Goal: Task Accomplishment & Management: Manage account settings

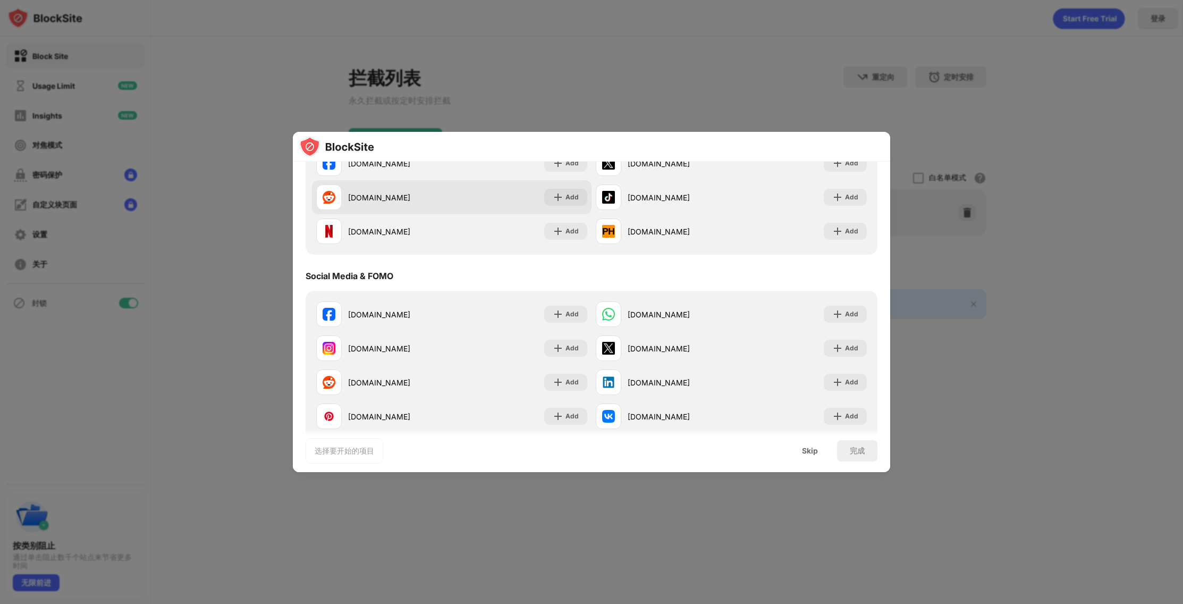
scroll to position [205, 0]
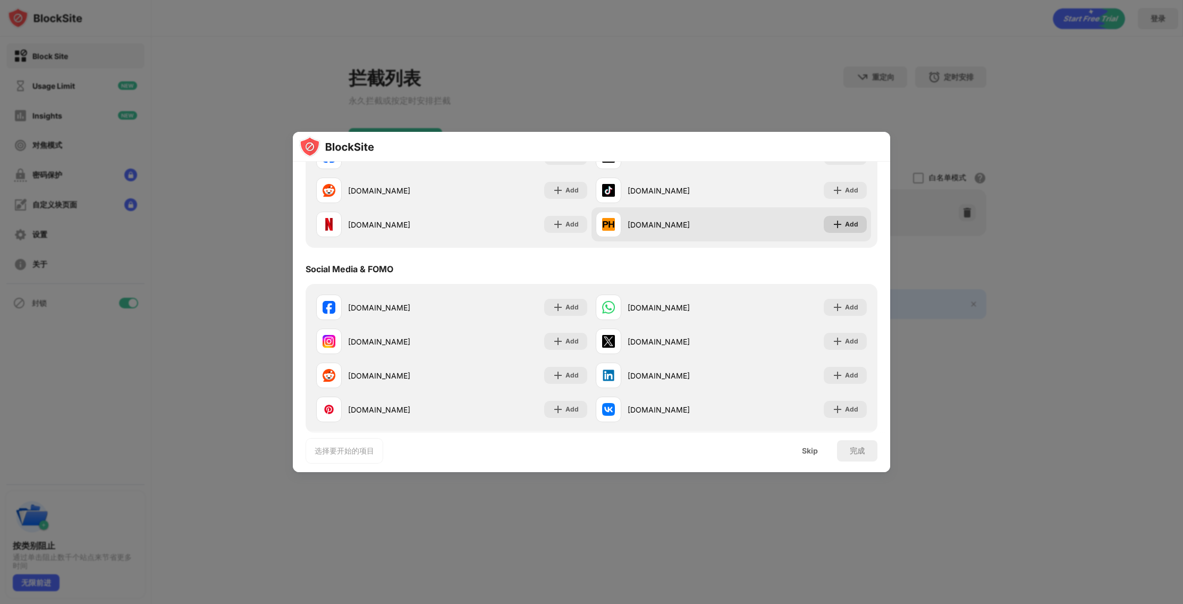
click at [845, 224] on div "Add" at bounding box center [851, 224] width 13 height 11
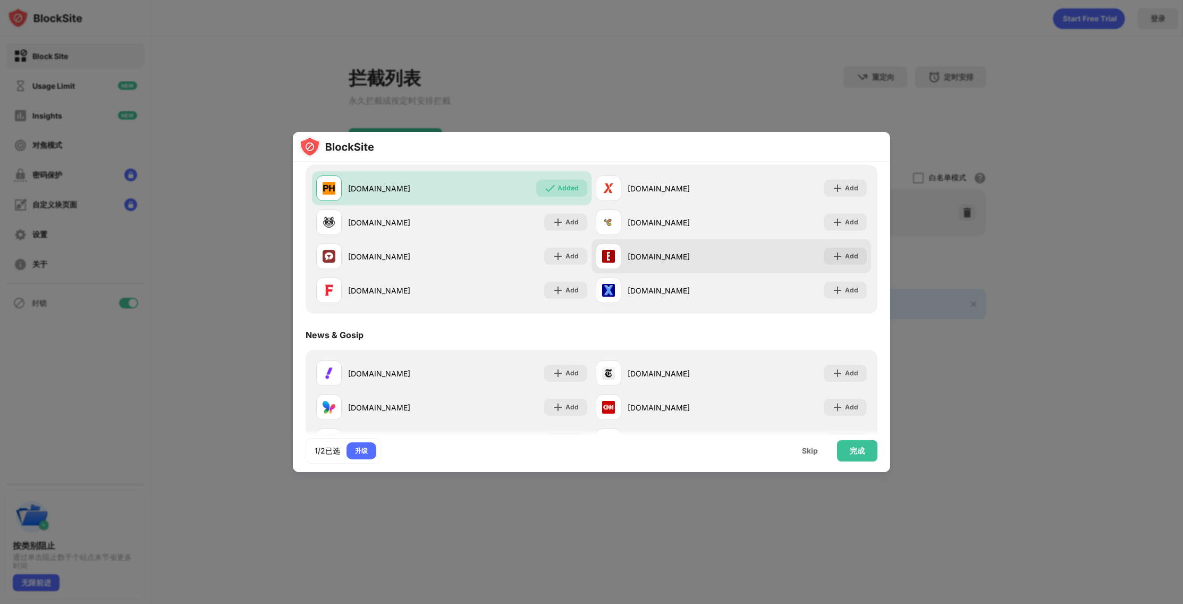
scroll to position [495, 0]
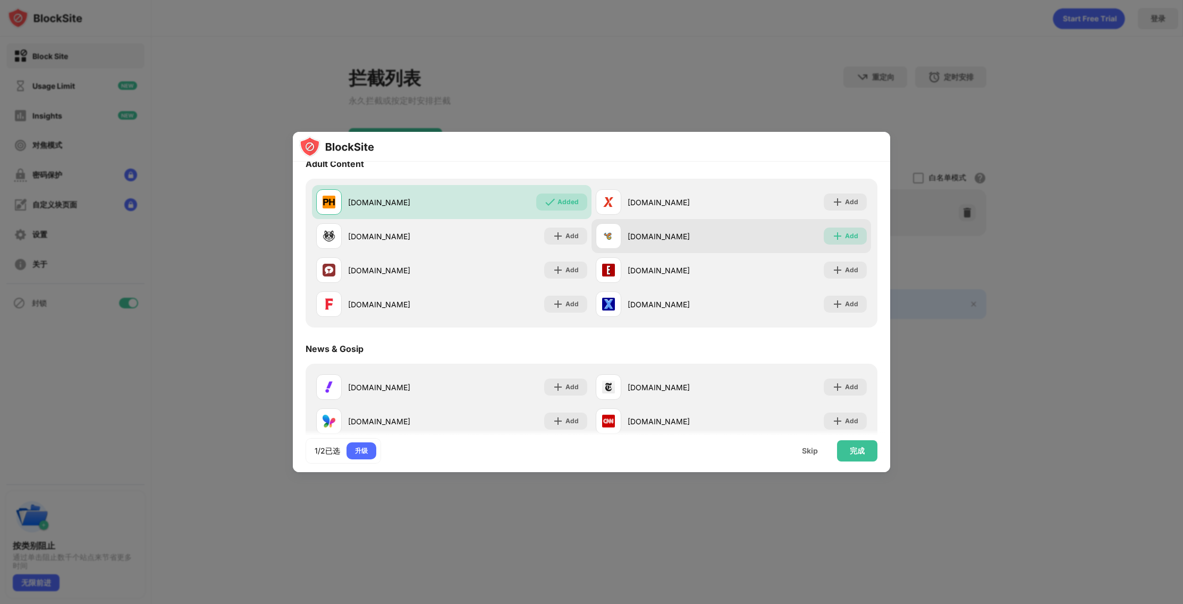
click at [845, 236] on div "Add" at bounding box center [851, 236] width 13 height 11
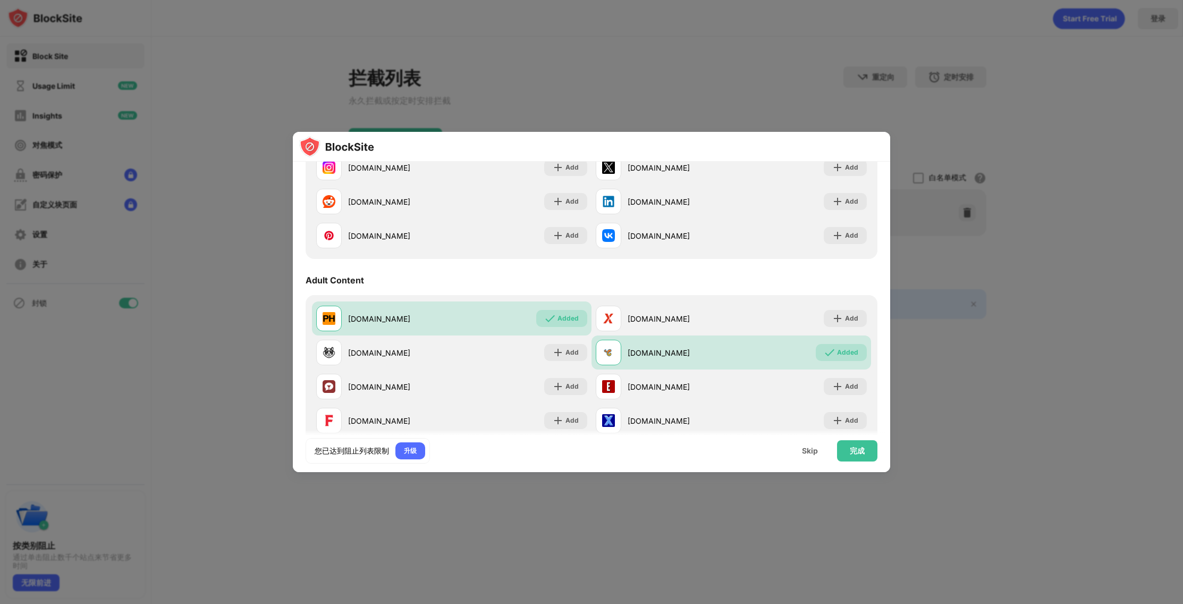
scroll to position [386, 0]
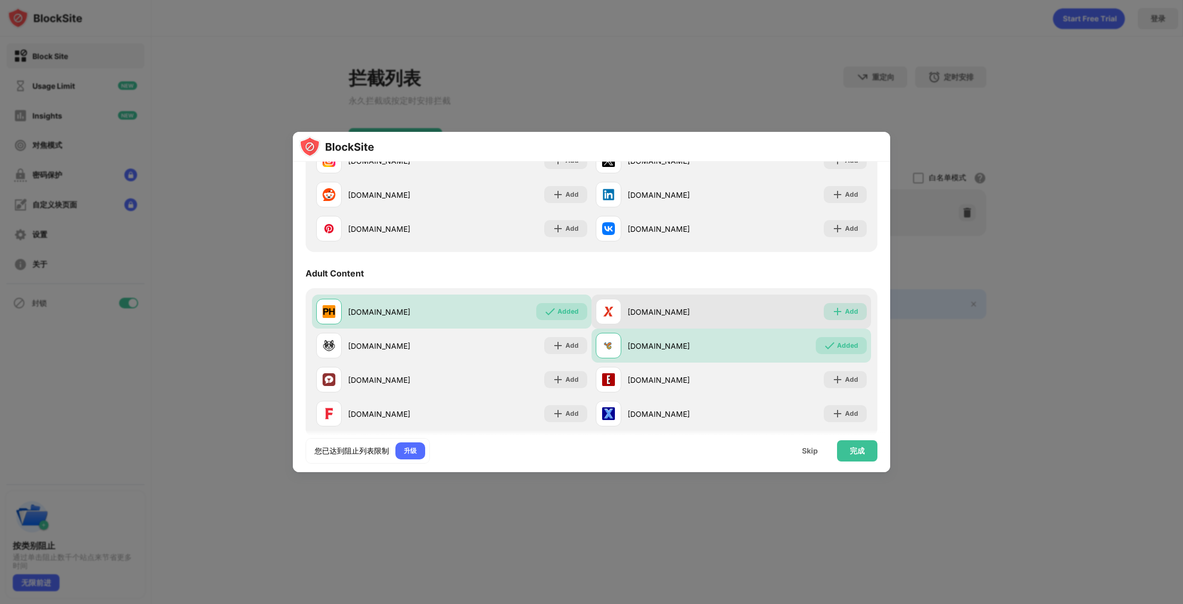
click at [845, 314] on div "Add" at bounding box center [851, 311] width 13 height 11
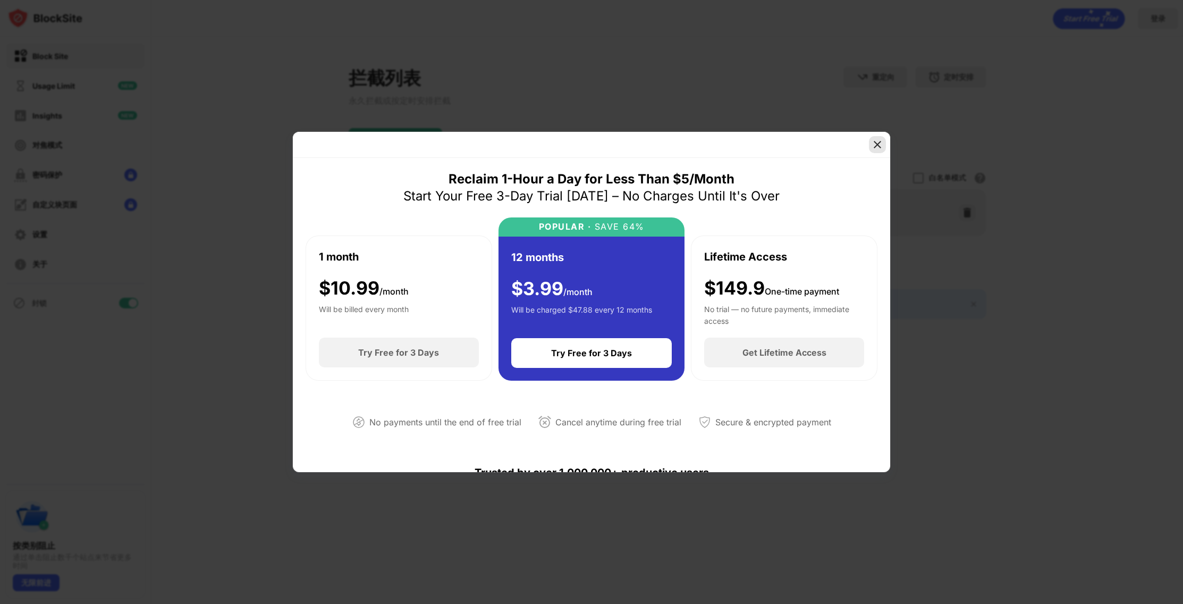
click at [878, 145] on img at bounding box center [877, 144] width 11 height 11
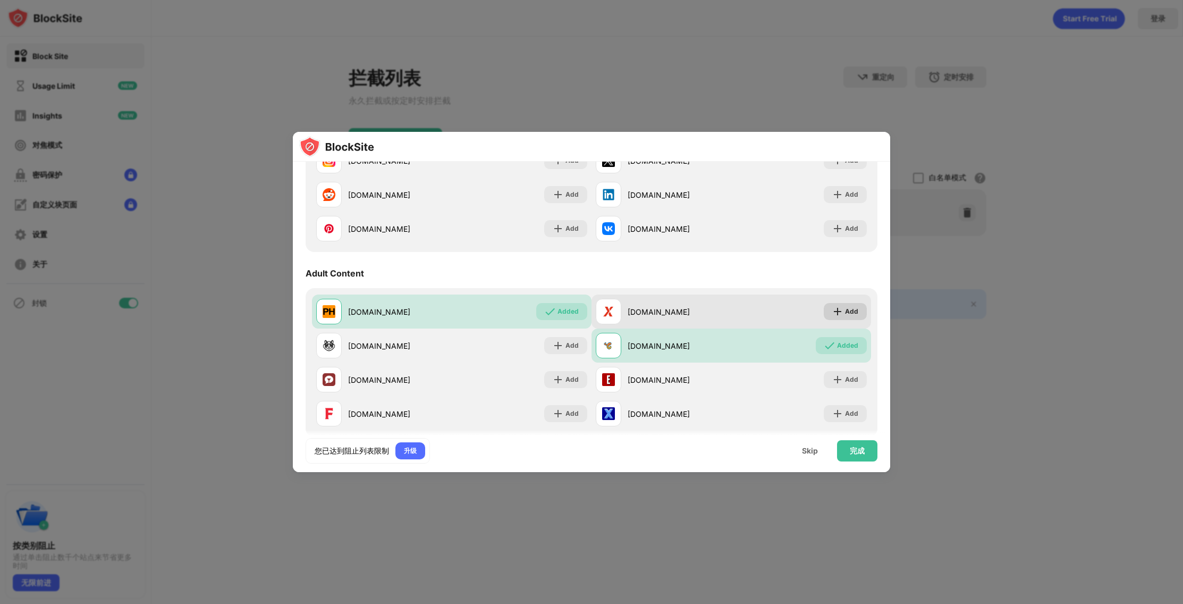
click at [845, 309] on div "Add" at bounding box center [851, 311] width 13 height 11
